Goal: Information Seeking & Learning: Learn about a topic

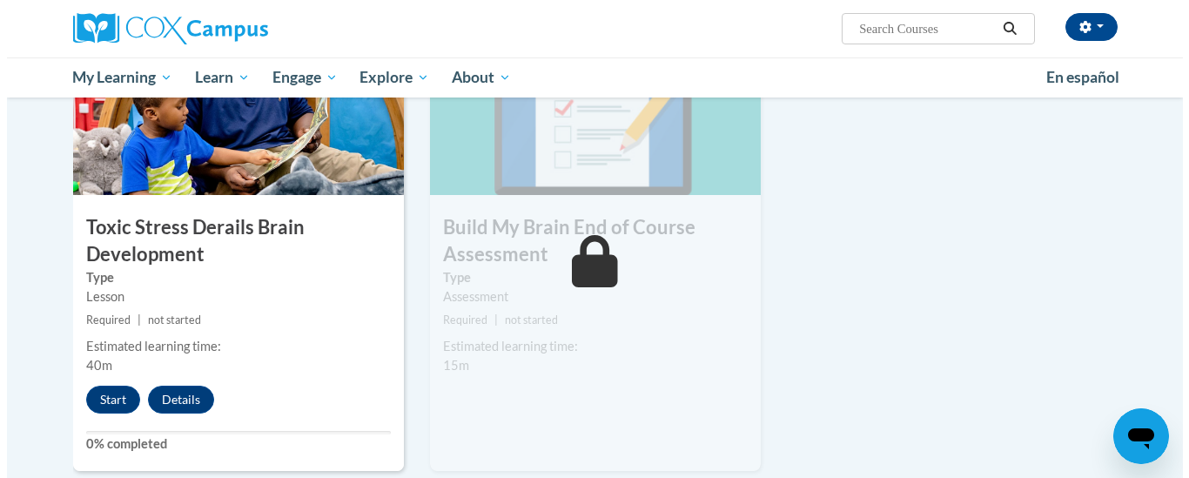
scroll to position [975, 0]
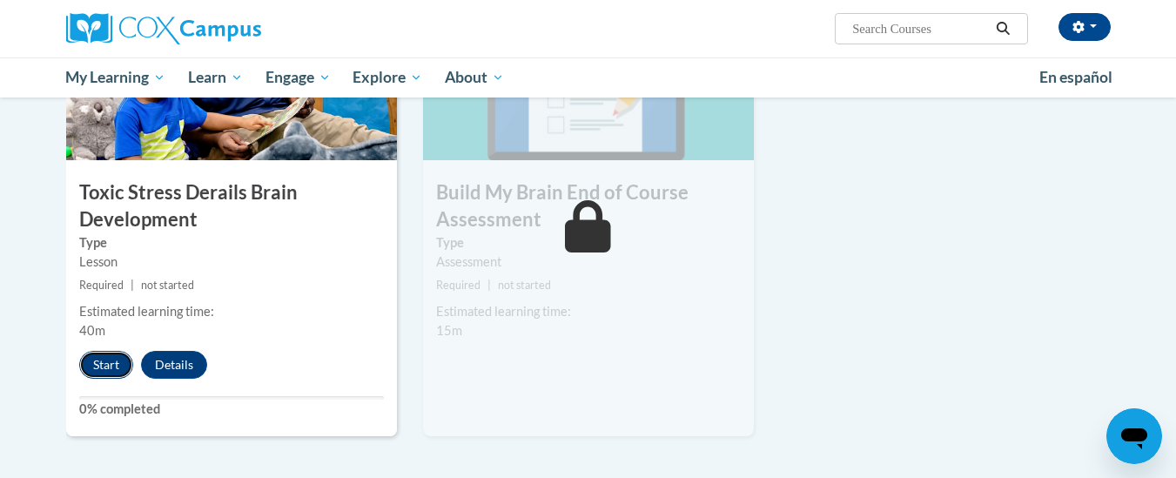
click at [102, 361] on button "Start" at bounding box center [106, 365] width 54 height 28
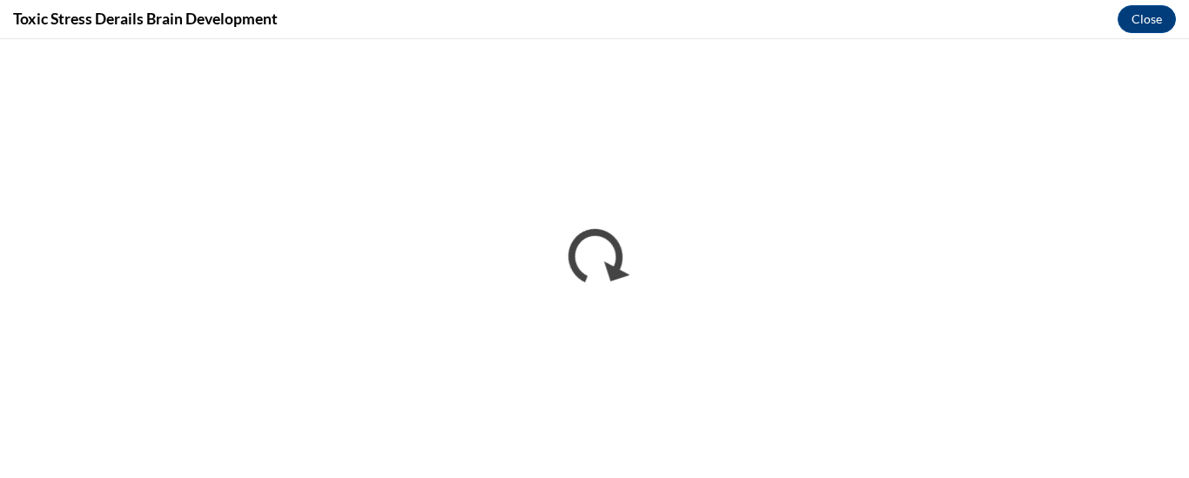
scroll to position [0, 0]
